Goal: Task Accomplishment & Management: Manage account settings

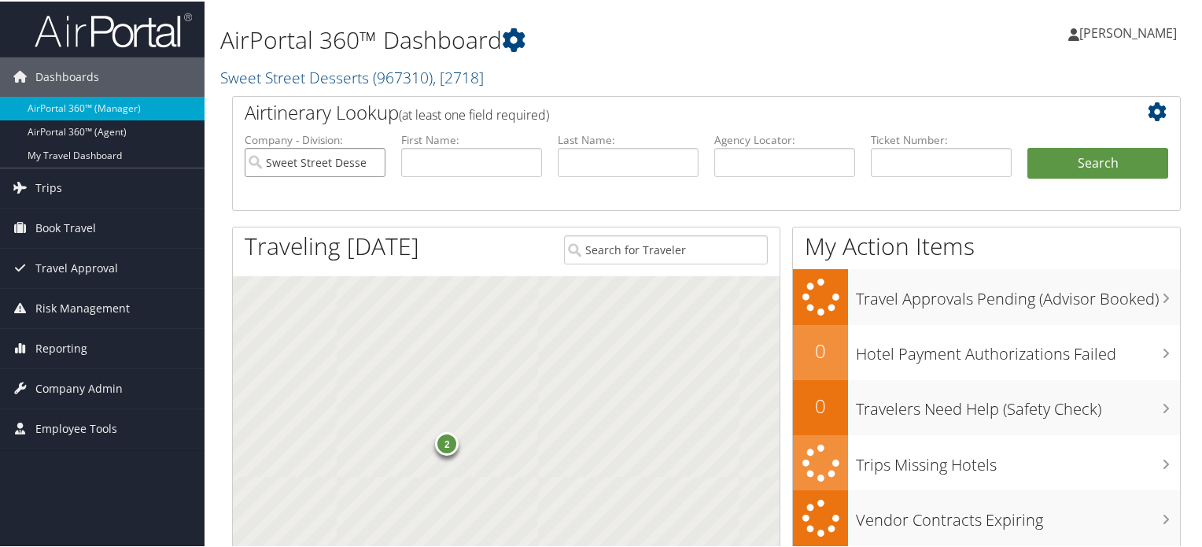
click at [369, 164] on input "Sweet Street Desserts" at bounding box center [315, 160] width 141 height 29
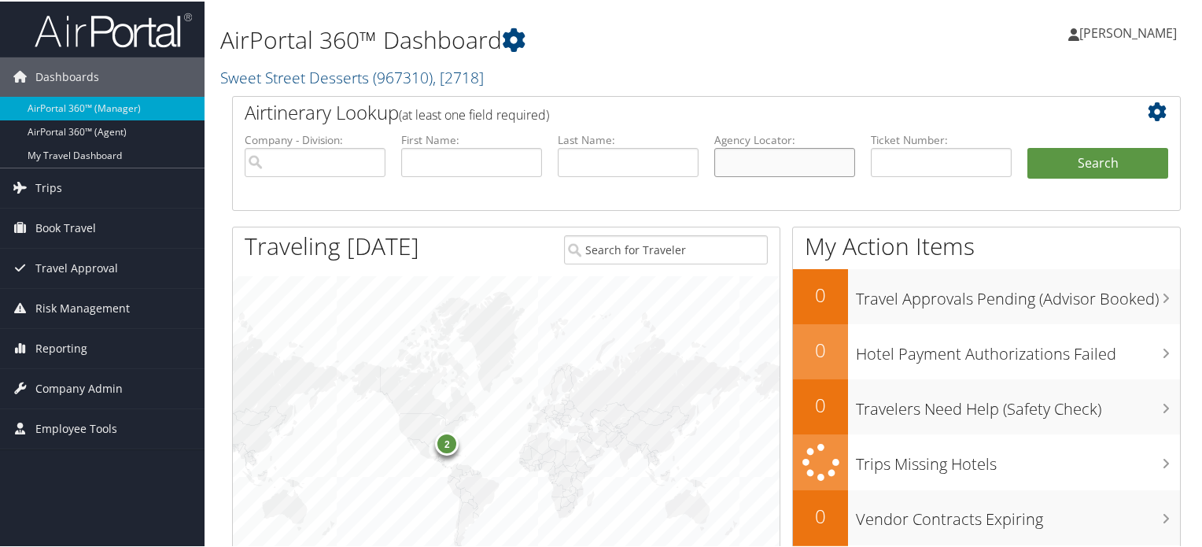
click at [787, 165] on input "text" at bounding box center [784, 160] width 141 height 29
paste input "DLKR39"
type input "DLKR39"
click at [1058, 166] on button "Search" at bounding box center [1097, 161] width 141 height 31
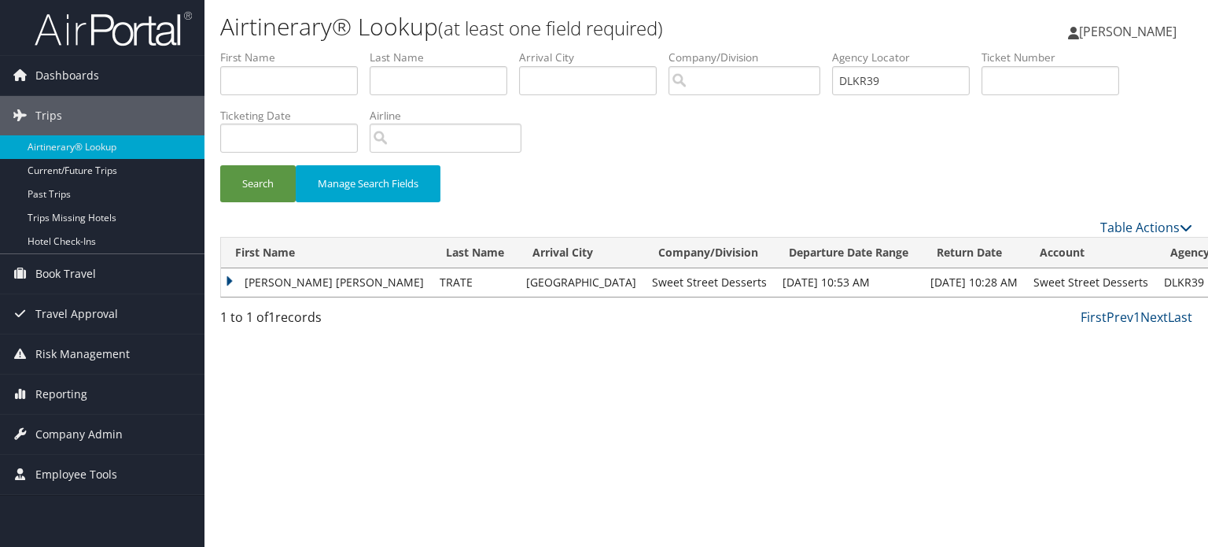
click at [230, 274] on td "KIMBERLY JO" at bounding box center [326, 282] width 211 height 28
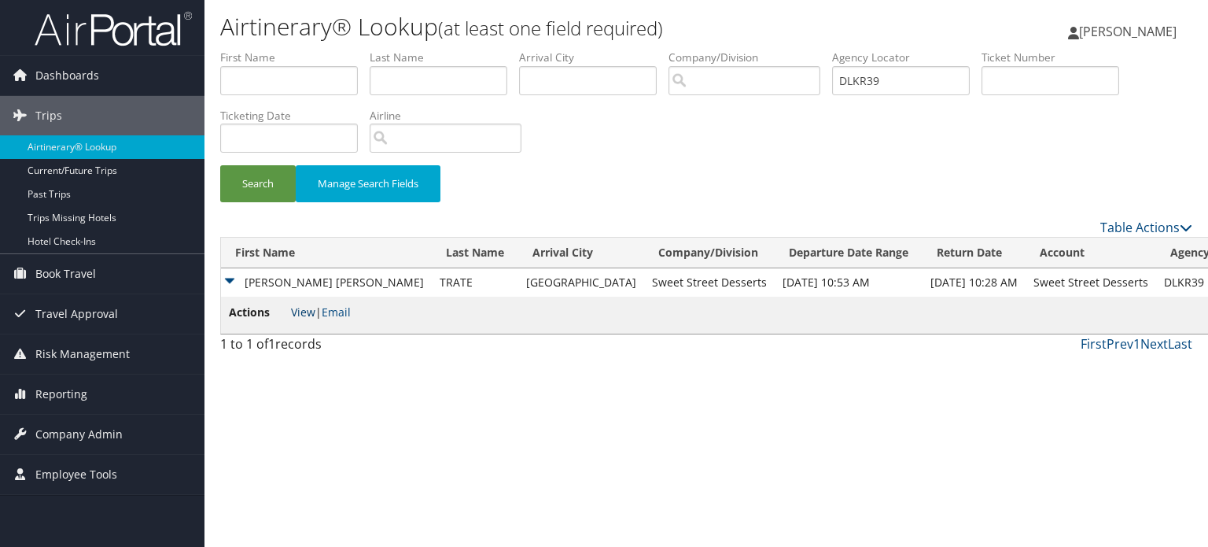
click at [300, 313] on link "View" at bounding box center [303, 311] width 24 height 15
click at [97, 429] on span "Company Admin" at bounding box center [78, 434] width 87 height 39
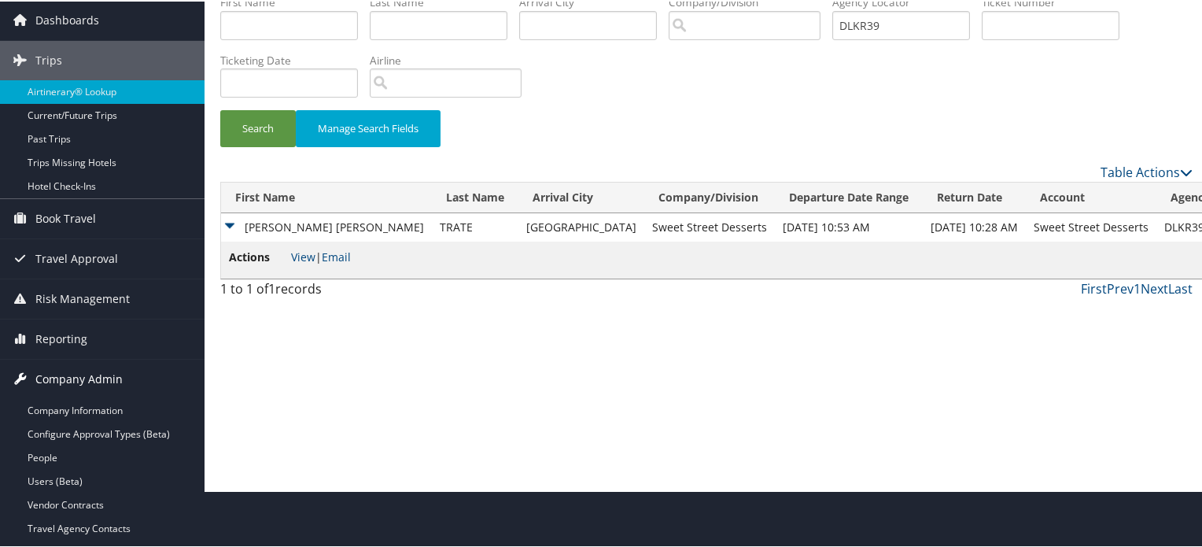
scroll to position [157, 0]
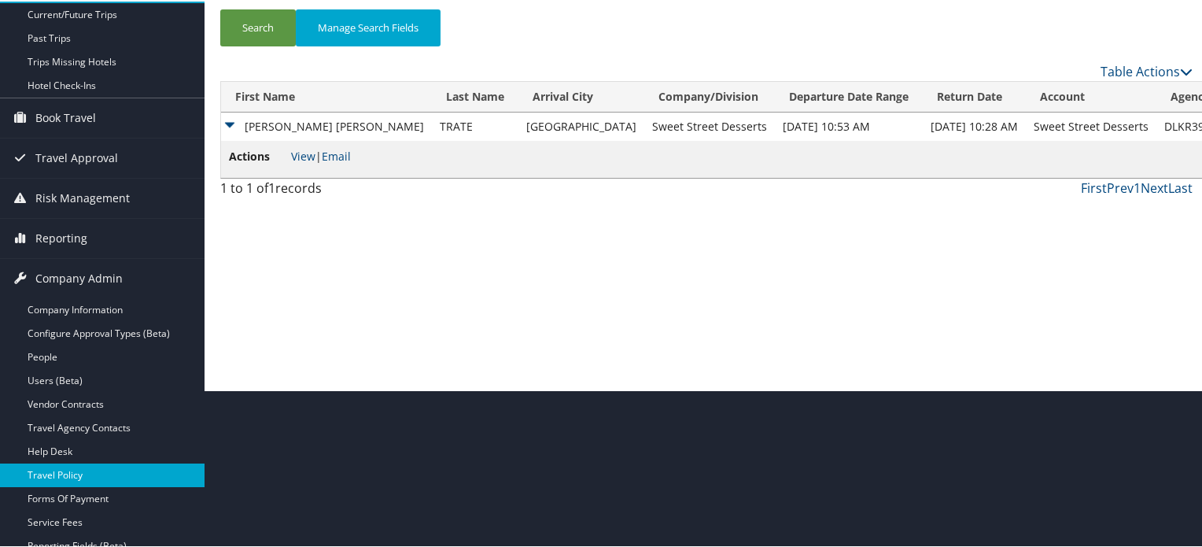
click at [88, 474] on link "Travel Policy" at bounding box center [102, 474] width 205 height 24
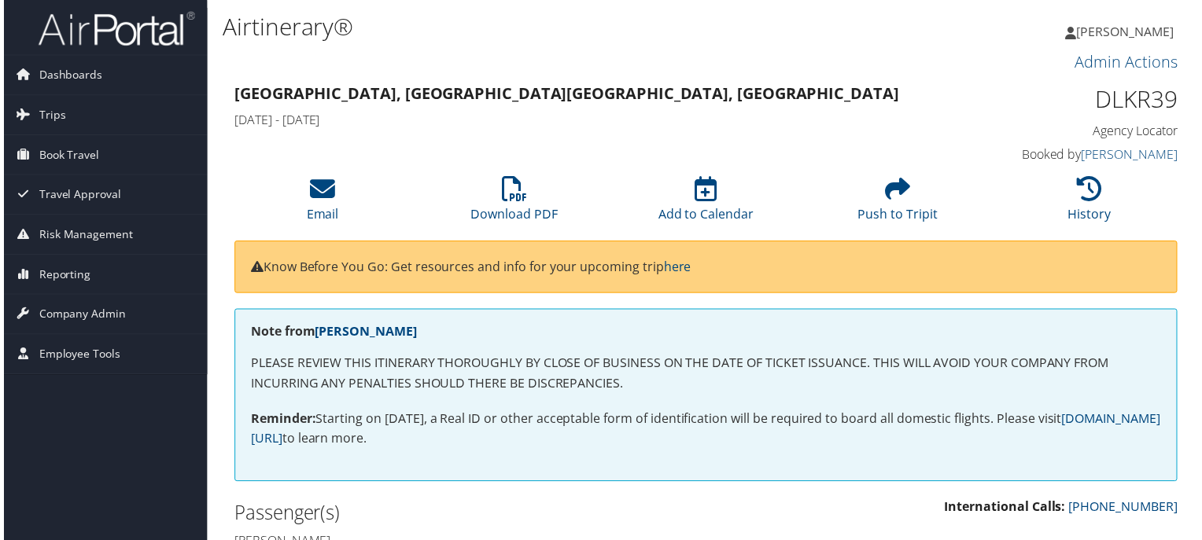
scroll to position [79, 0]
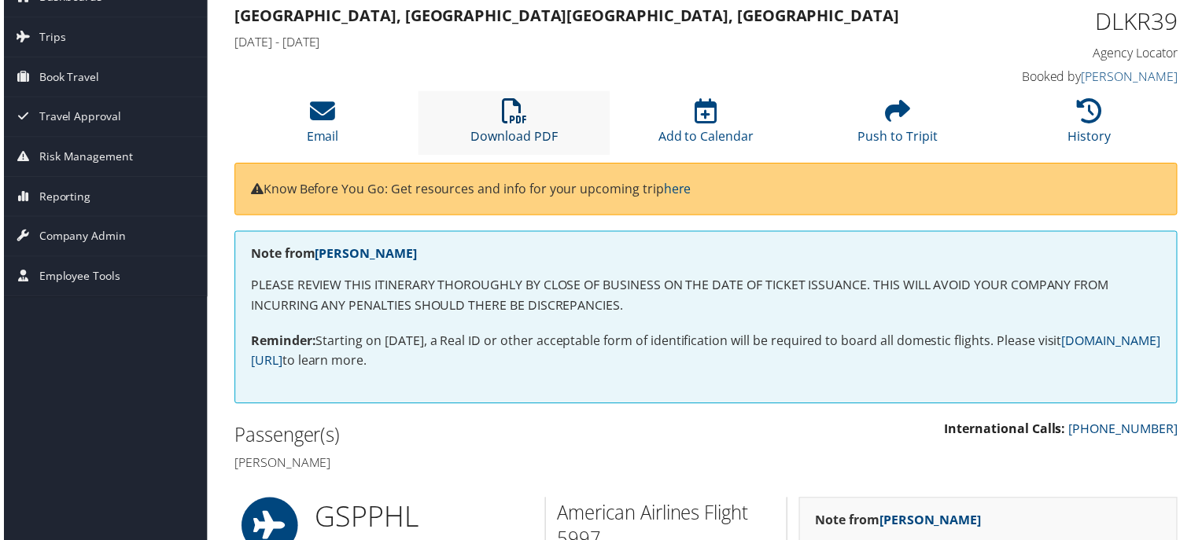
click at [484, 131] on link "Download PDF" at bounding box center [513, 127] width 87 height 38
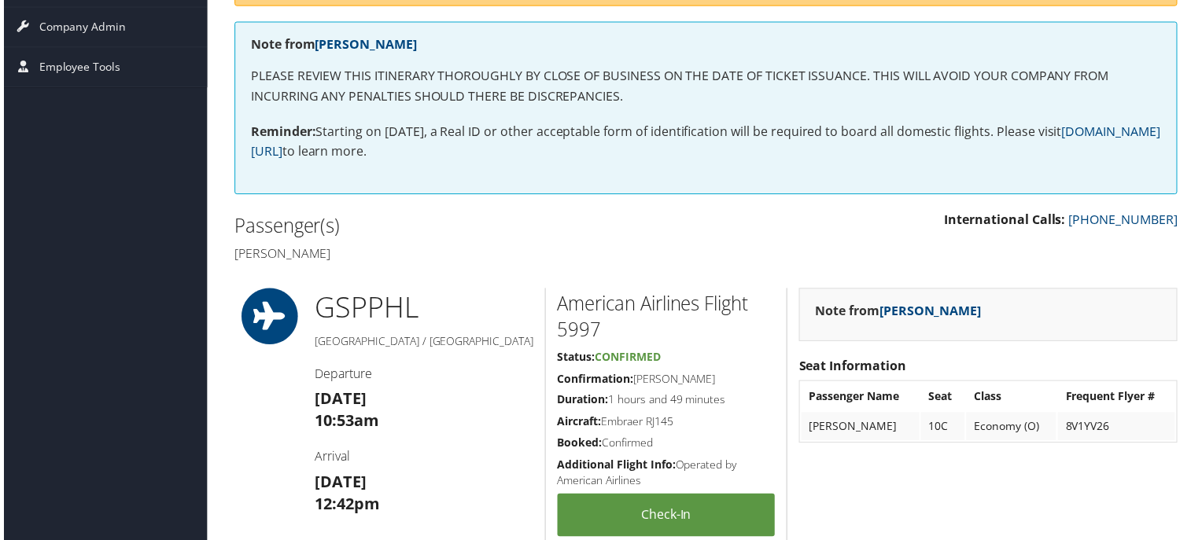
scroll to position [315, 0]
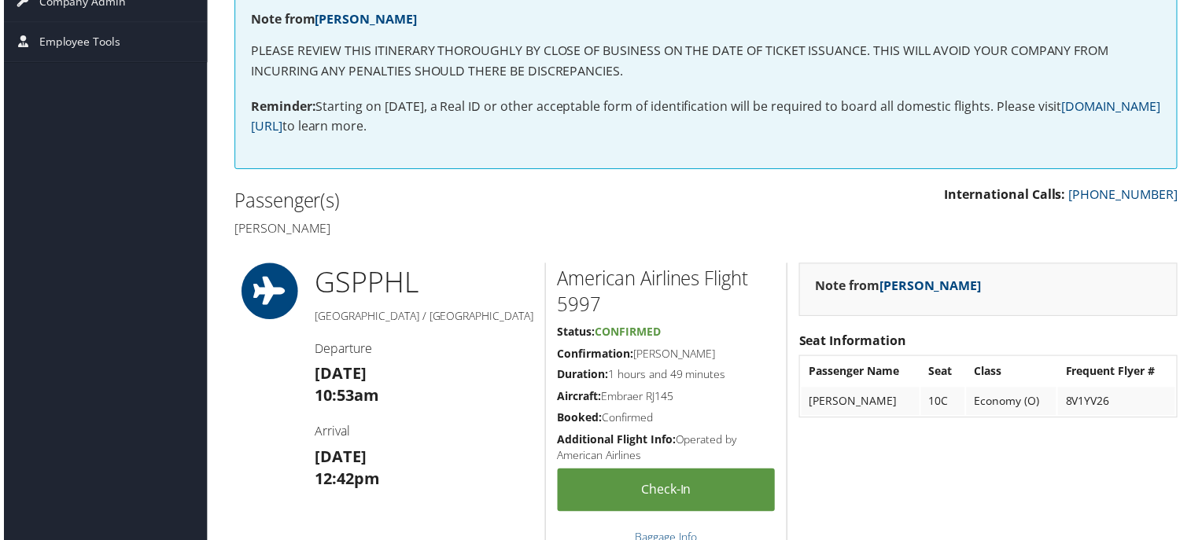
click at [252, 229] on h4 "Kimberly jo Trate" at bounding box center [463, 228] width 463 height 17
drag, startPoint x: 252, startPoint y: 229, endPoint x: 315, endPoint y: 232, distance: 63.0
click at [315, 232] on h4 "Kimberly jo Trate" at bounding box center [463, 228] width 463 height 17
copy h4 "Kimberly jo Trate"
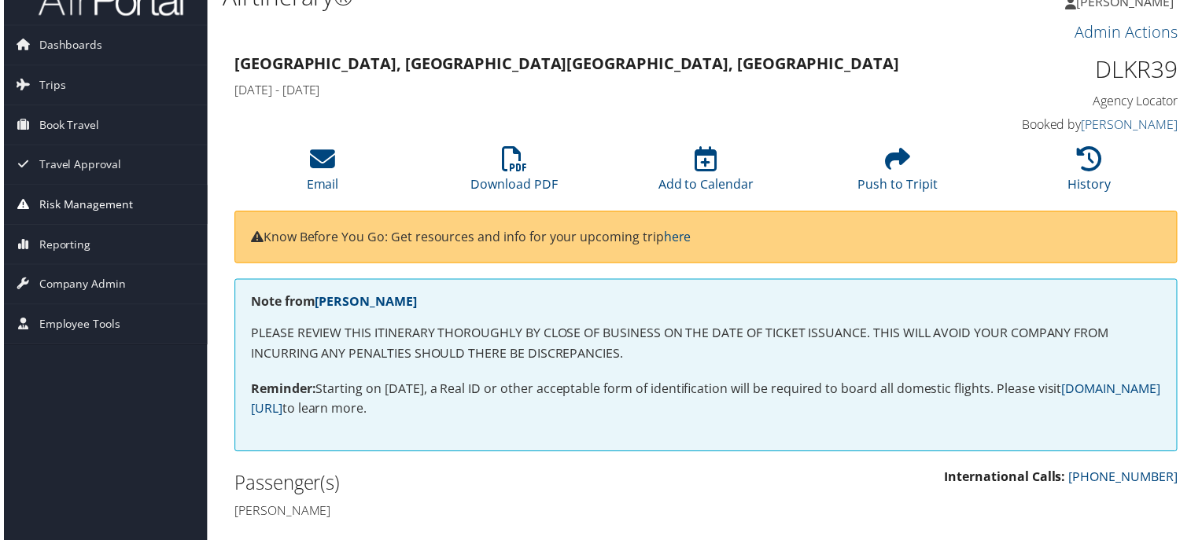
scroll to position [79, 0]
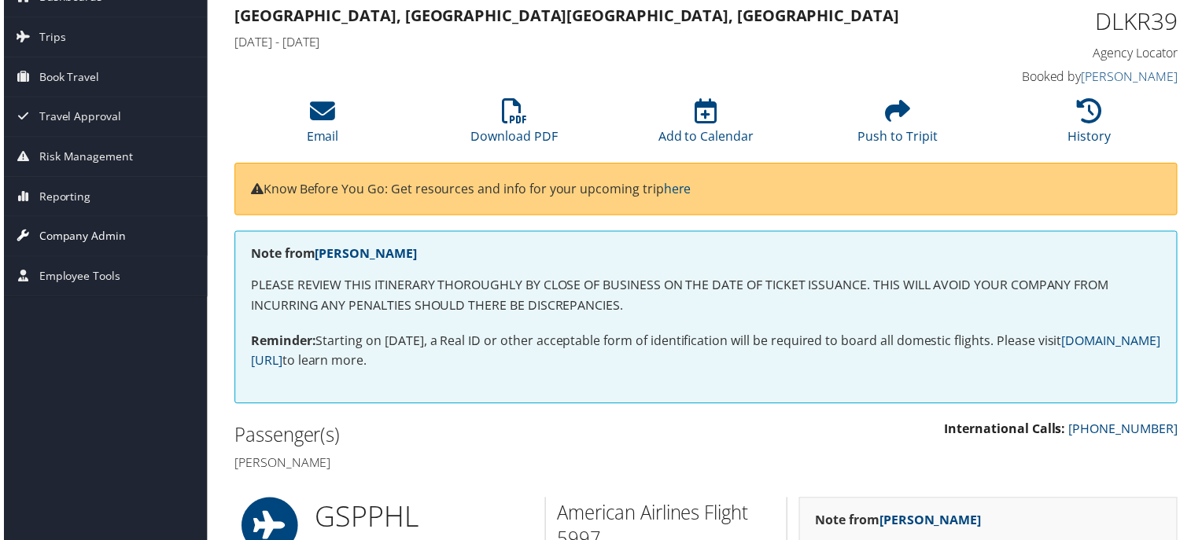
click at [86, 245] on span "Company Admin" at bounding box center [78, 237] width 87 height 39
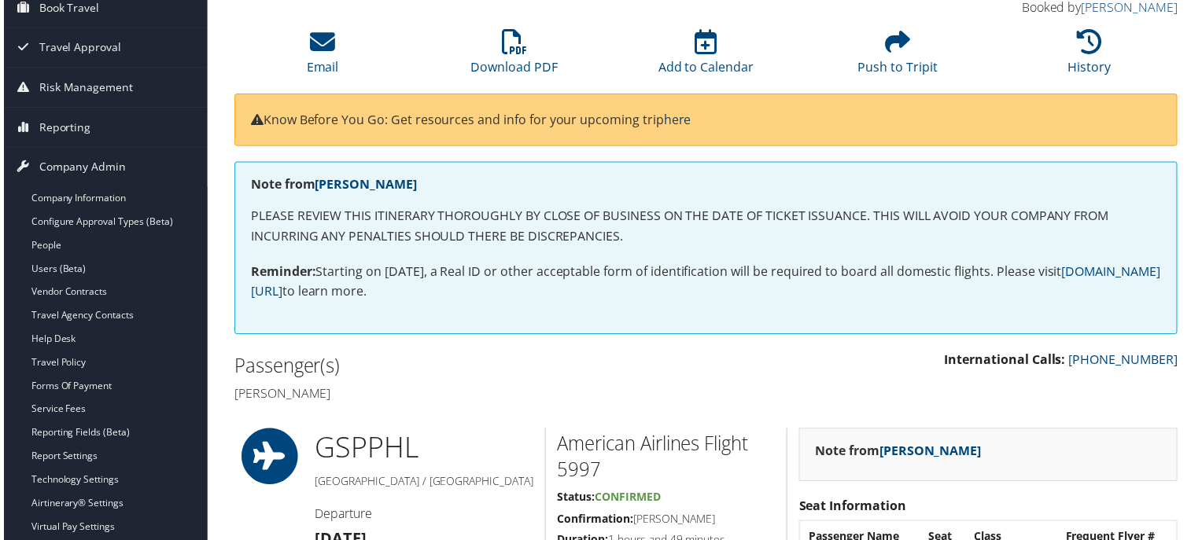
scroll to position [157, 0]
